Goal: Task Accomplishment & Management: Use online tool/utility

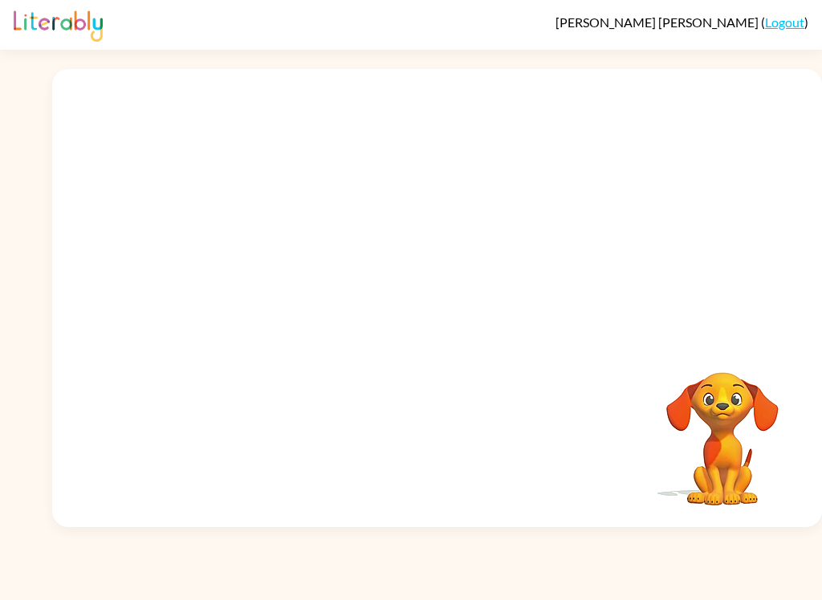
click at [713, 390] on video "Your browser must support playing .mp4 files to use Literably. Please try using…" at bounding box center [722, 427] width 160 height 160
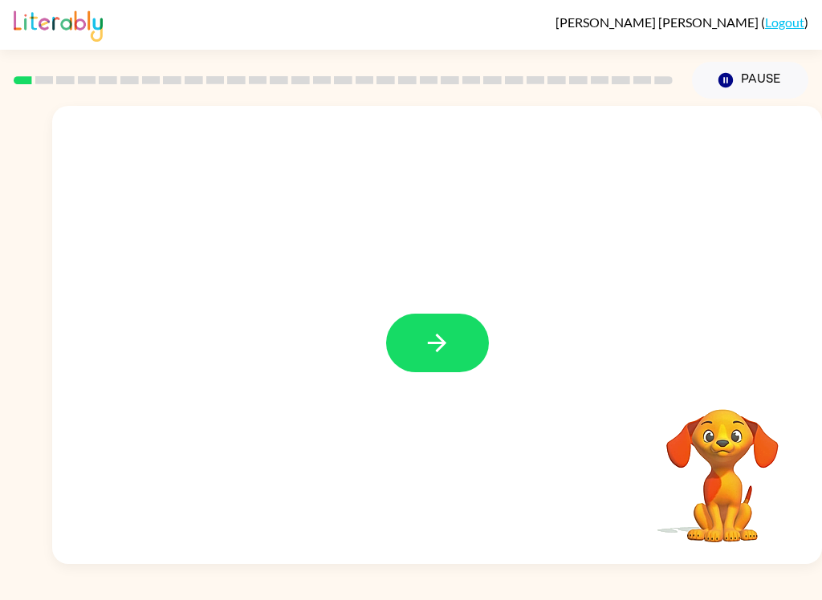
click at [454, 347] on button "button" at bounding box center [437, 343] width 103 height 59
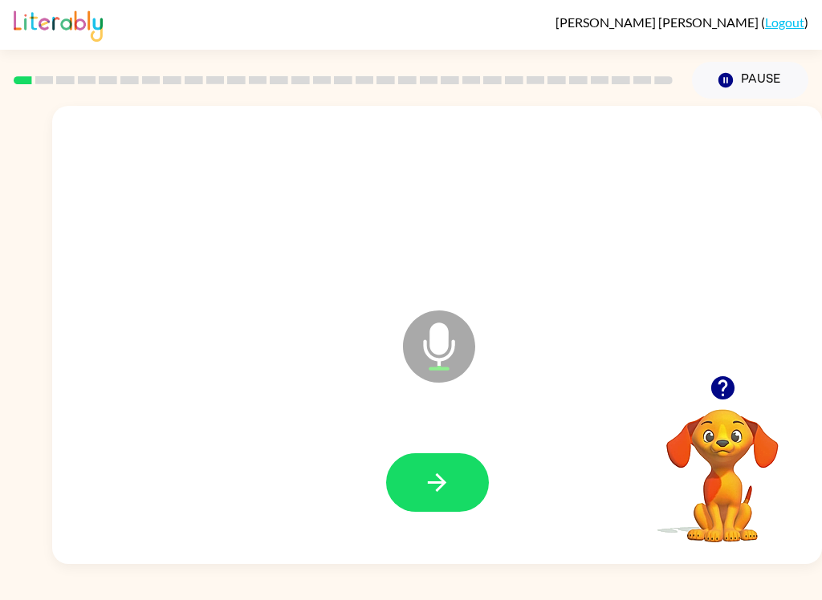
click at [452, 468] on button "button" at bounding box center [437, 482] width 103 height 59
click at [449, 478] on icon "button" at bounding box center [437, 483] width 28 height 28
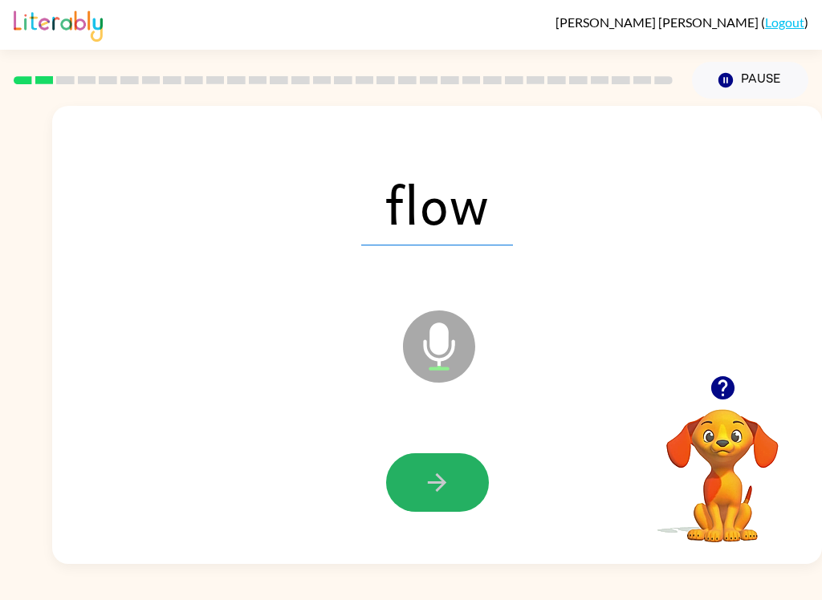
click at [468, 486] on button "button" at bounding box center [437, 482] width 103 height 59
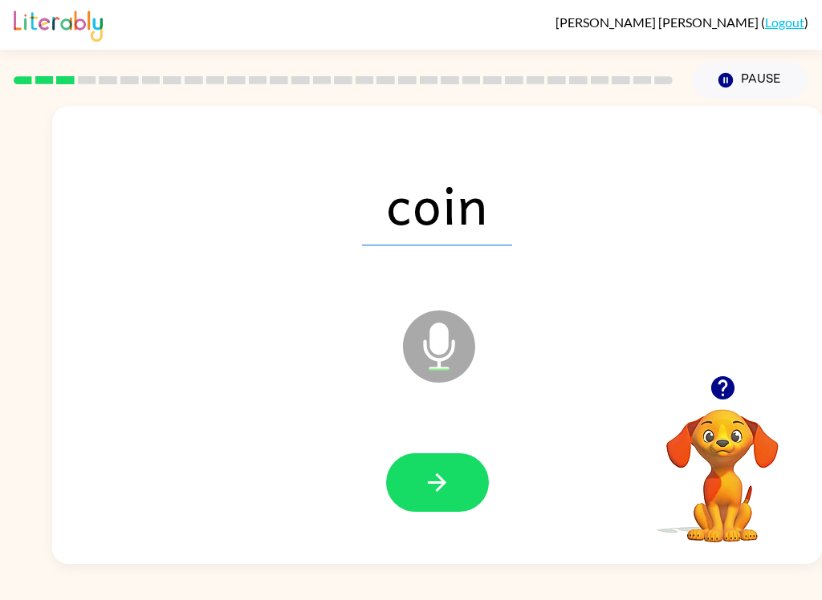
click at [457, 489] on button "button" at bounding box center [437, 482] width 103 height 59
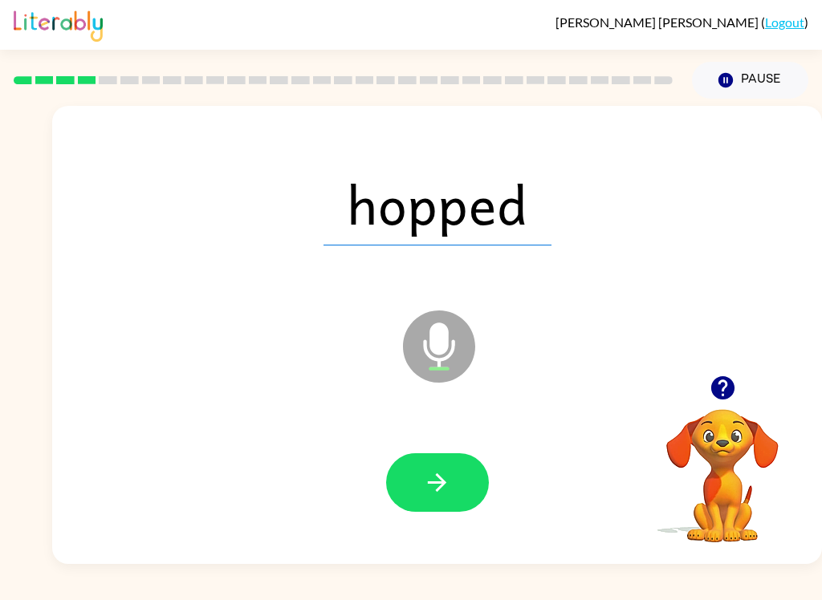
click at [473, 501] on button "button" at bounding box center [437, 482] width 103 height 59
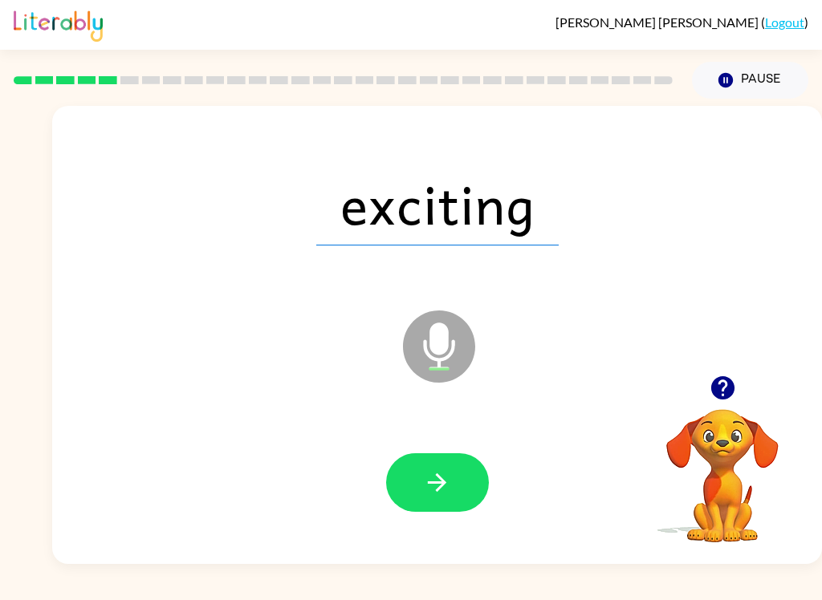
click at [464, 503] on button "button" at bounding box center [437, 482] width 103 height 59
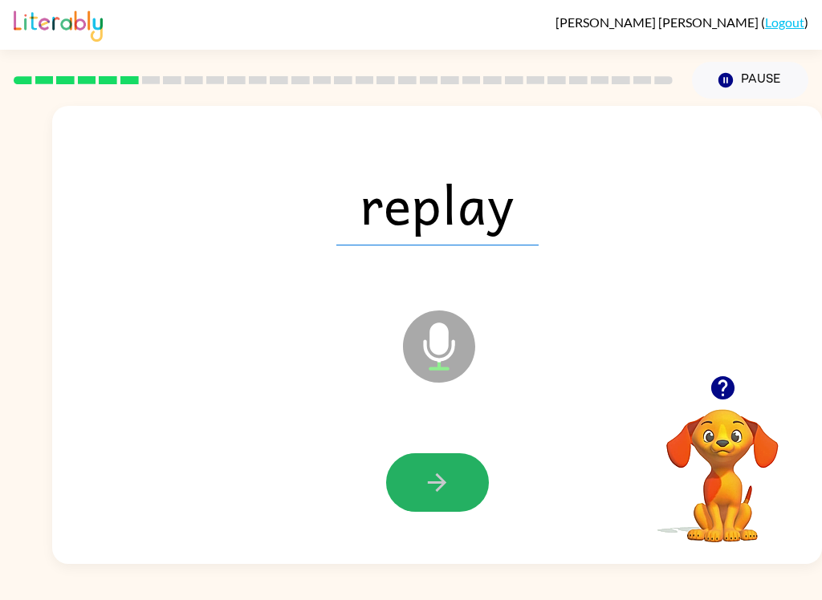
click at [447, 494] on icon "button" at bounding box center [437, 483] width 28 height 28
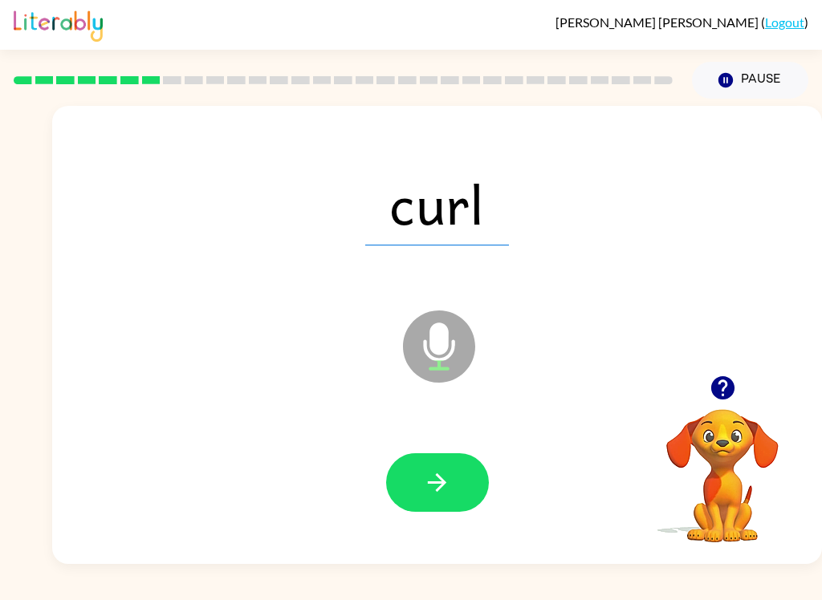
click at [441, 486] on icon "button" at bounding box center [437, 482] width 18 height 18
click at [450, 481] on icon "button" at bounding box center [437, 483] width 28 height 28
click at [437, 480] on icon "button" at bounding box center [437, 483] width 28 height 28
click at [452, 485] on button "button" at bounding box center [437, 482] width 103 height 59
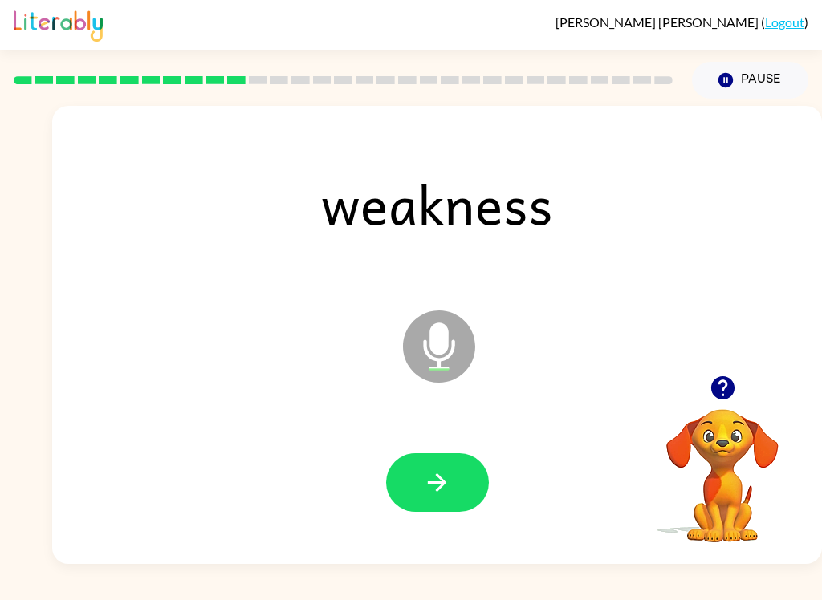
click at [449, 465] on button "button" at bounding box center [437, 482] width 103 height 59
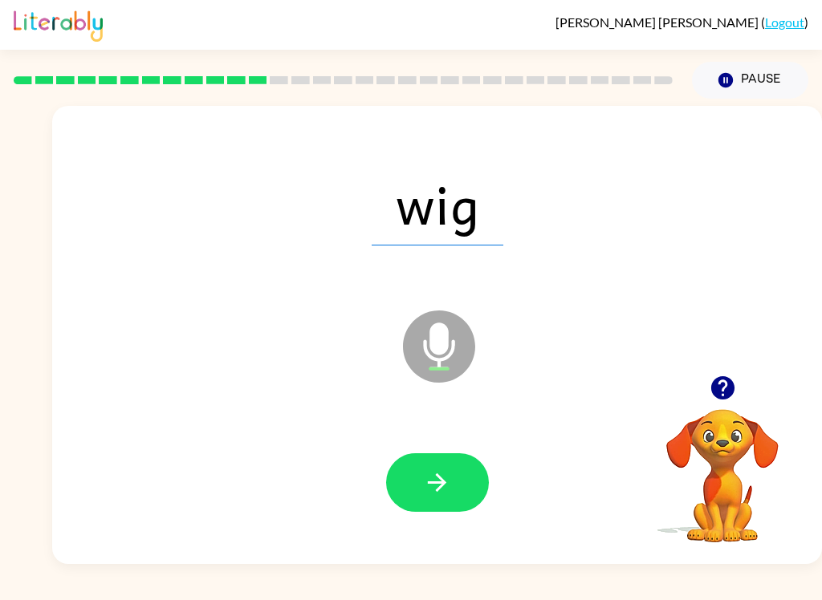
click at [465, 494] on button "button" at bounding box center [437, 482] width 103 height 59
click at [456, 484] on button "button" at bounding box center [437, 482] width 103 height 59
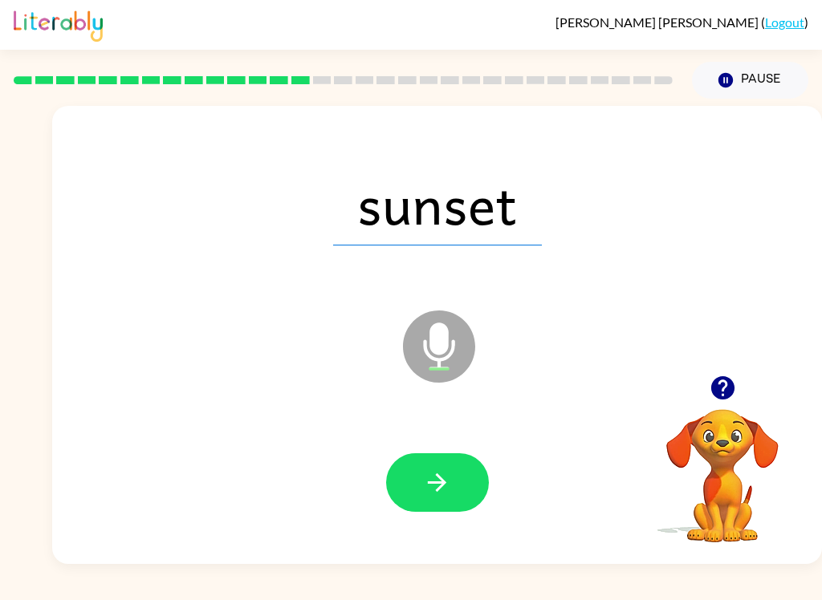
click at [454, 501] on button "button" at bounding box center [437, 482] width 103 height 59
click at [456, 480] on button "button" at bounding box center [437, 482] width 103 height 59
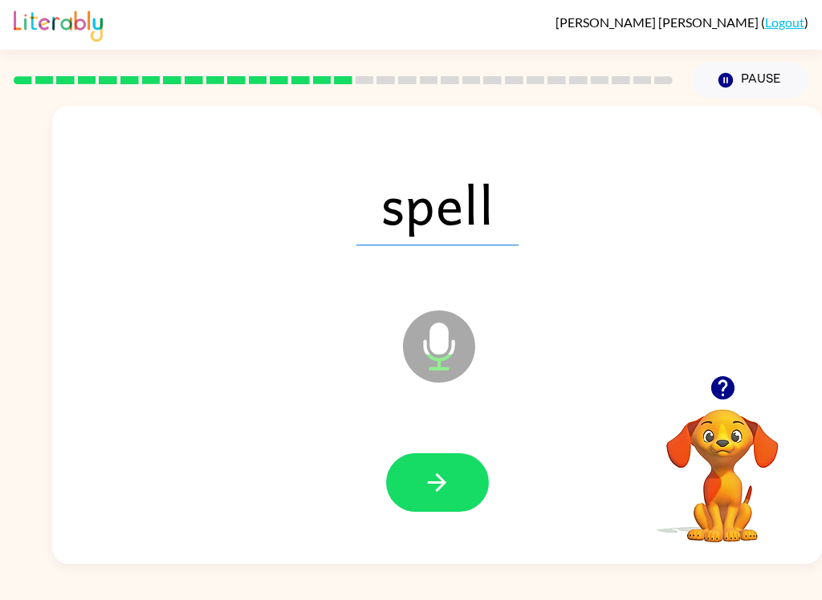
click at [455, 474] on button "button" at bounding box center [437, 482] width 103 height 59
click at [462, 483] on button "button" at bounding box center [437, 482] width 103 height 59
click at [445, 485] on icon "button" at bounding box center [437, 482] width 18 height 18
click at [450, 477] on icon "button" at bounding box center [437, 483] width 28 height 28
click at [452, 482] on button "button" at bounding box center [437, 482] width 103 height 59
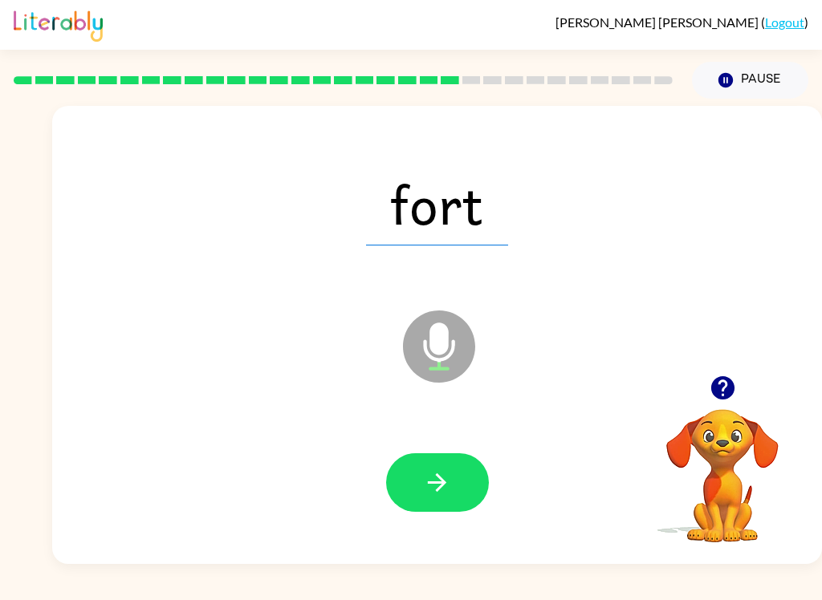
click at [455, 482] on button "button" at bounding box center [437, 482] width 103 height 59
click at [458, 489] on button "button" at bounding box center [437, 482] width 103 height 59
click at [442, 489] on icon "button" at bounding box center [437, 483] width 28 height 28
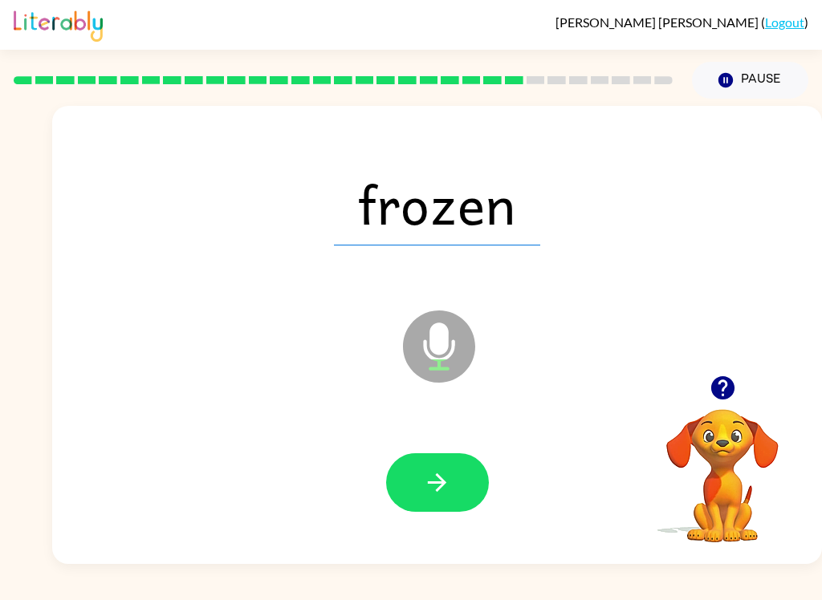
click at [439, 468] on button "button" at bounding box center [437, 482] width 103 height 59
click at [462, 491] on button "button" at bounding box center [437, 482] width 103 height 59
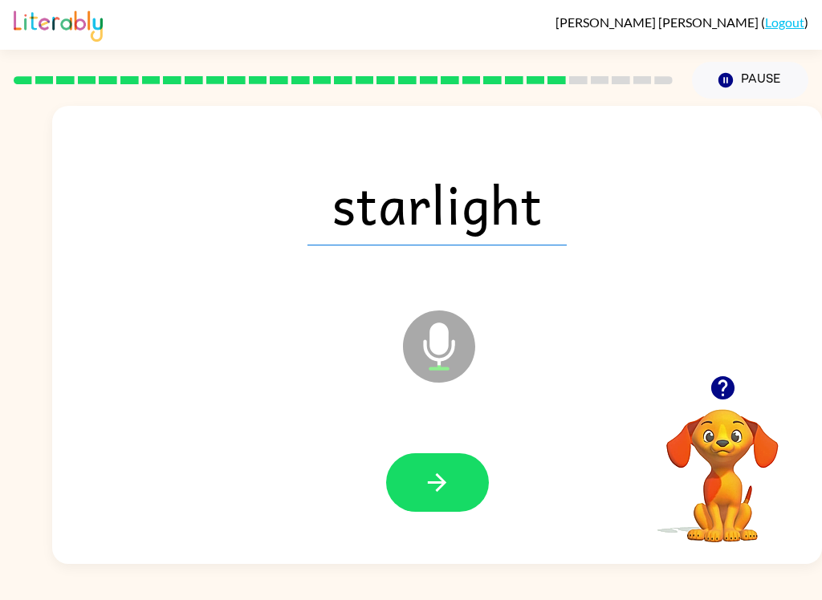
click at [457, 455] on button "button" at bounding box center [437, 482] width 103 height 59
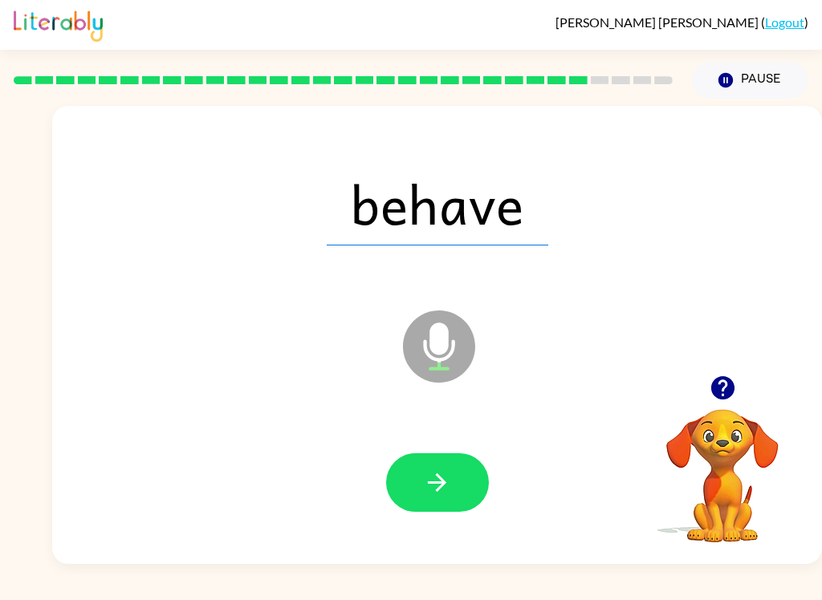
click at [450, 481] on icon "button" at bounding box center [437, 483] width 28 height 28
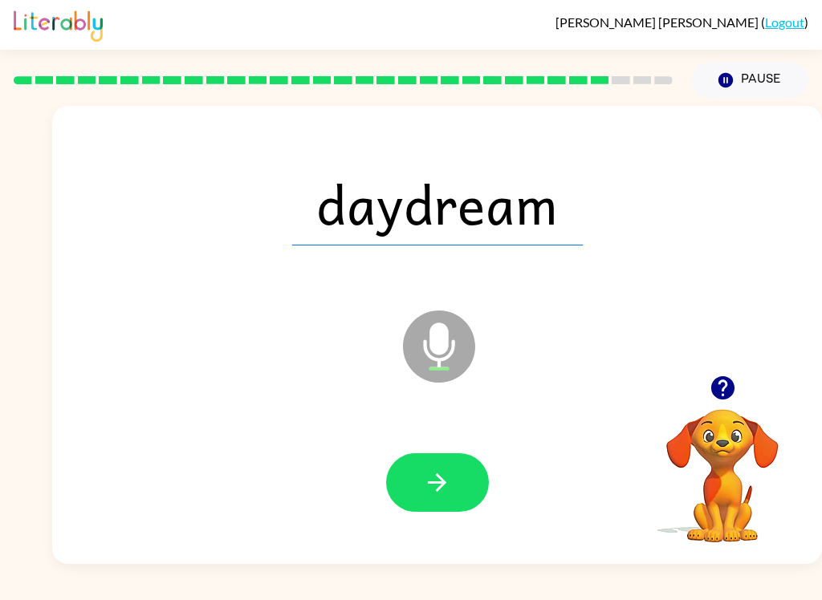
click at [453, 483] on button "button" at bounding box center [437, 482] width 103 height 59
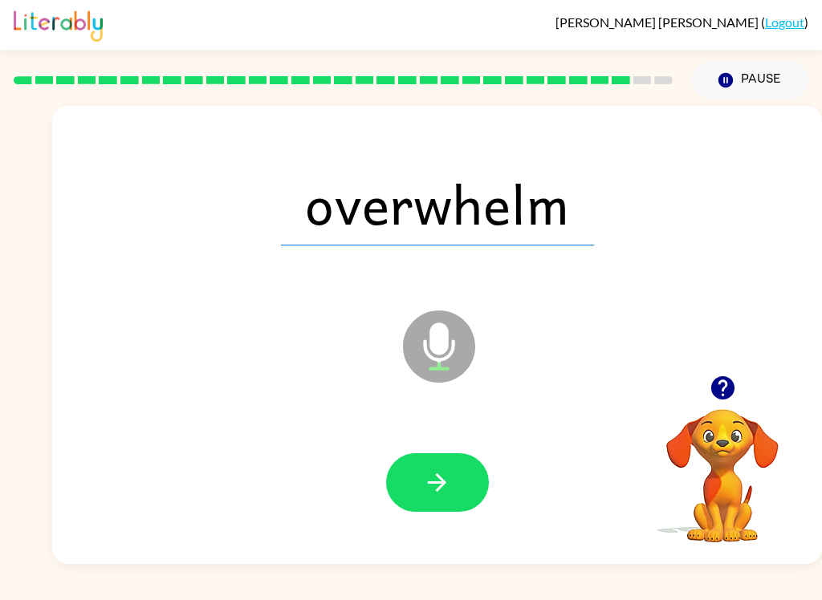
click at [461, 464] on button "button" at bounding box center [437, 482] width 103 height 59
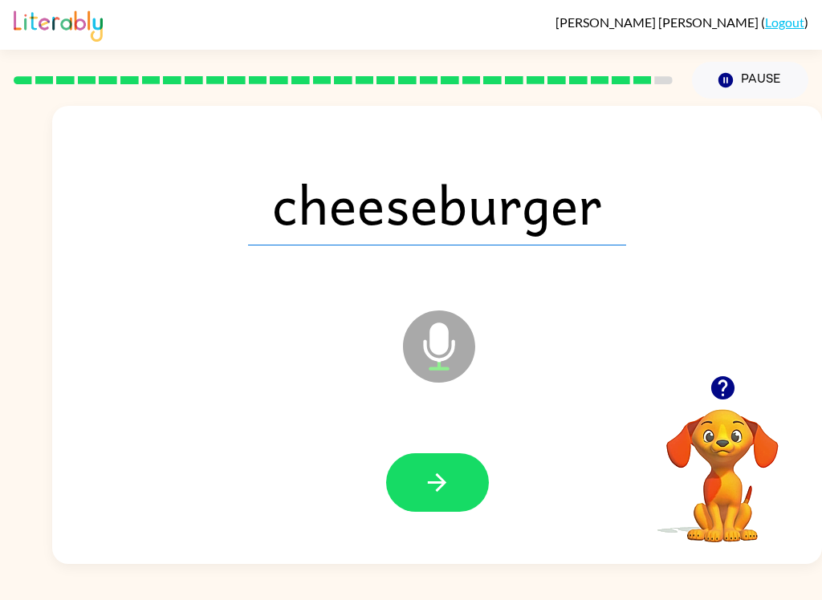
click at [453, 481] on button "button" at bounding box center [437, 482] width 103 height 59
